Goal: Information Seeking & Learning: Learn about a topic

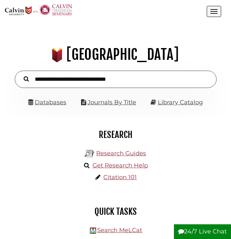
scroll to position [70, 211]
click at [127, 72] on input "text" at bounding box center [115, 79] width 201 height 17
click at [51, 105] on link "Databases" at bounding box center [47, 102] width 38 height 7
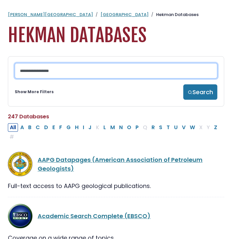
click at [71, 76] on input "Search database by title or keyword" at bounding box center [116, 70] width 203 height 15
type input "******"
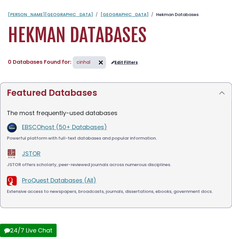
click at [88, 62] on span "cinhal" at bounding box center [84, 62] width 14 height 7
click at [97, 62] on img at bounding box center [101, 62] width 10 height 10
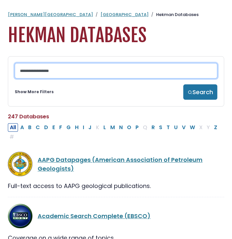
click at [69, 76] on input "Search database by title or keyword" at bounding box center [116, 70] width 203 height 15
type input "******"
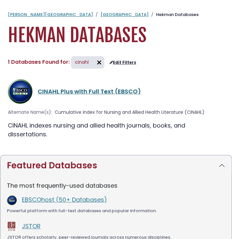
click at [76, 93] on link "CINAHL Plus with Full Text (EBSCO)" at bounding box center [89, 91] width 103 height 8
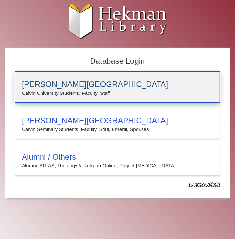
click at [85, 91] on p "Calvin University Students, Faculty, Staff" at bounding box center [118, 93] width 192 height 9
click at [59, 76] on div "[PERSON_NAME][GEOGRAPHIC_DATA] [PERSON_NAME] University Students, Faculty, Staff" at bounding box center [117, 86] width 205 height 31
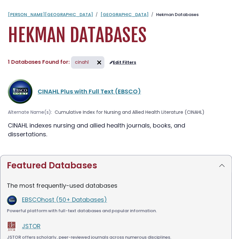
click at [96, 64] on img at bounding box center [99, 62] width 10 height 10
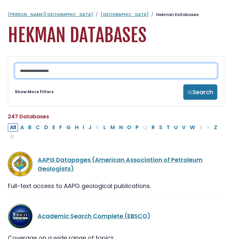
click at [87, 70] on input "Search database by title or keyword" at bounding box center [116, 70] width 203 height 15
type input "******"
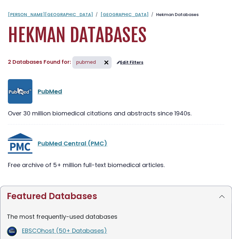
click at [49, 93] on link "PubMed" at bounding box center [50, 91] width 25 height 8
